Goal: Task Accomplishment & Management: Use online tool/utility

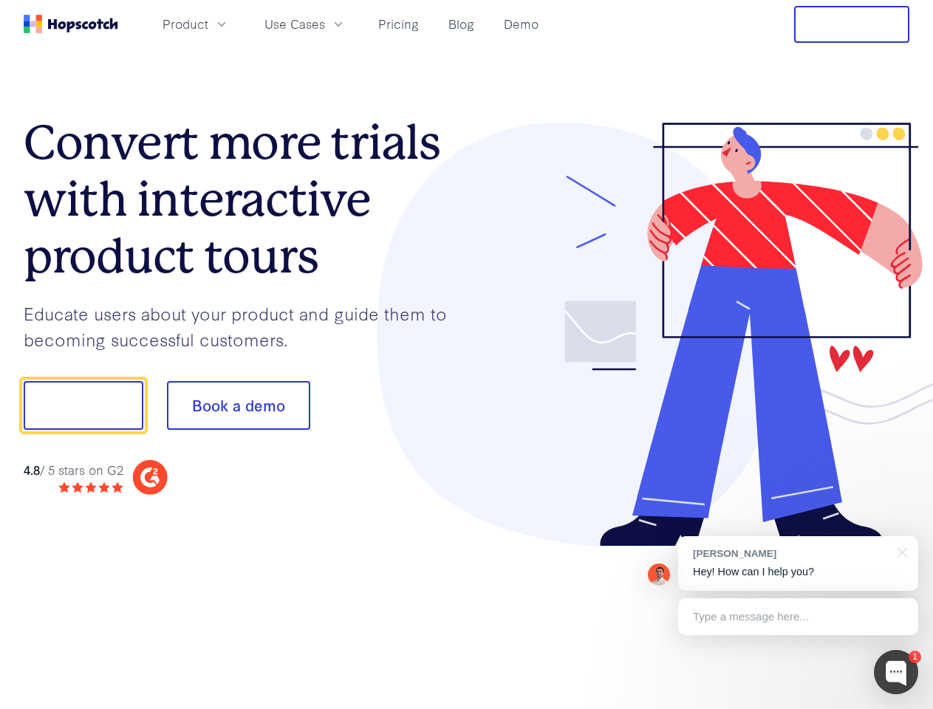
click at [467, 354] on div at bounding box center [688, 335] width 443 height 425
click at [208, 24] on span "Product" at bounding box center [185, 24] width 46 height 18
click at [325, 24] on span "Use Cases" at bounding box center [294, 24] width 61 height 18
click at [851, 24] on button "Free Trial" at bounding box center [851, 24] width 115 height 37
click at [83, 405] on button "Show me!" at bounding box center [84, 405] width 120 height 49
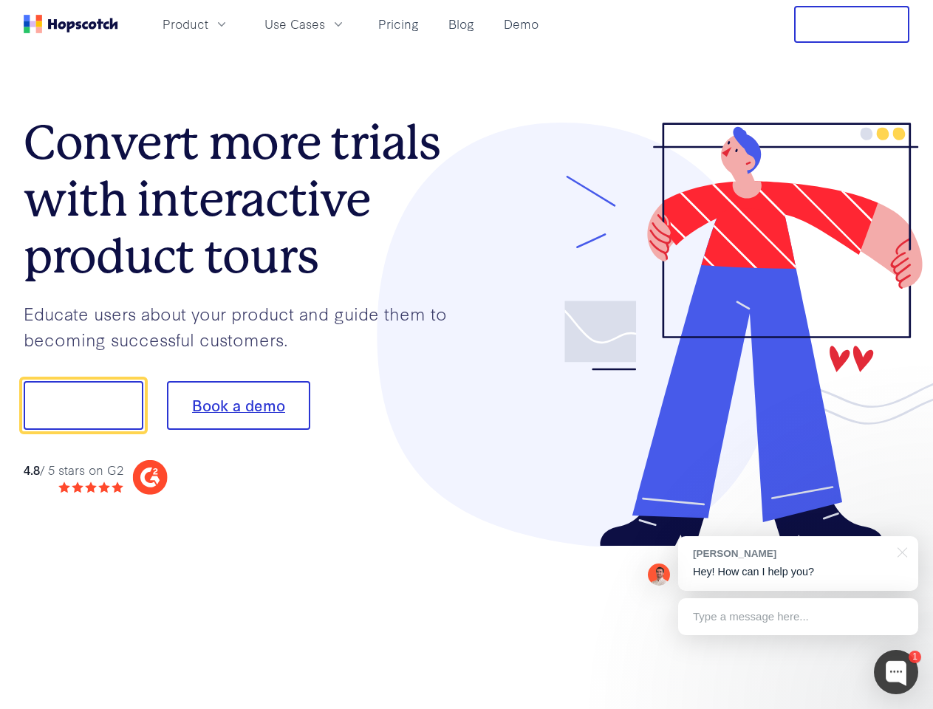
click at [238, 405] on button "Book a demo" at bounding box center [238, 405] width 143 height 49
click at [896, 672] on div at bounding box center [896, 672] width 44 height 44
click at [798, 563] on div "[PERSON_NAME] Hey! How can I help you?" at bounding box center [798, 563] width 240 height 55
click at [899, 551] on div at bounding box center [899, 551] width 37 height 30
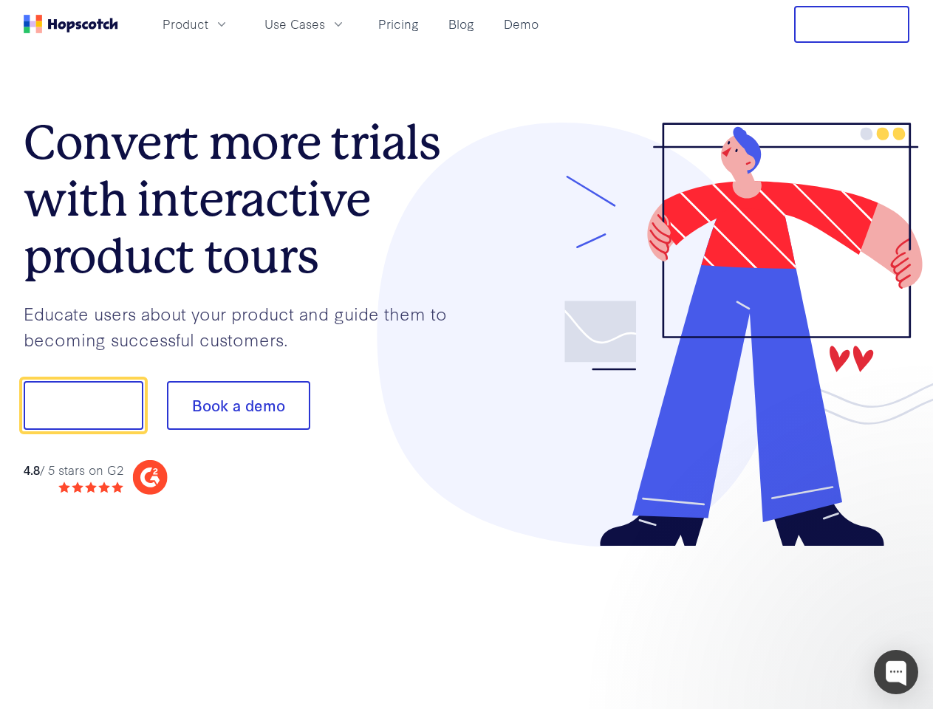
click at [798, 617] on div at bounding box center [779, 403] width 277 height 493
